Goal: Find specific page/section: Find specific page/section

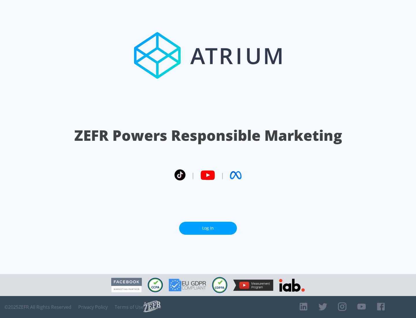
click at [208, 225] on link "Log In" at bounding box center [208, 227] width 58 height 13
